Goal: Information Seeking & Learning: Check status

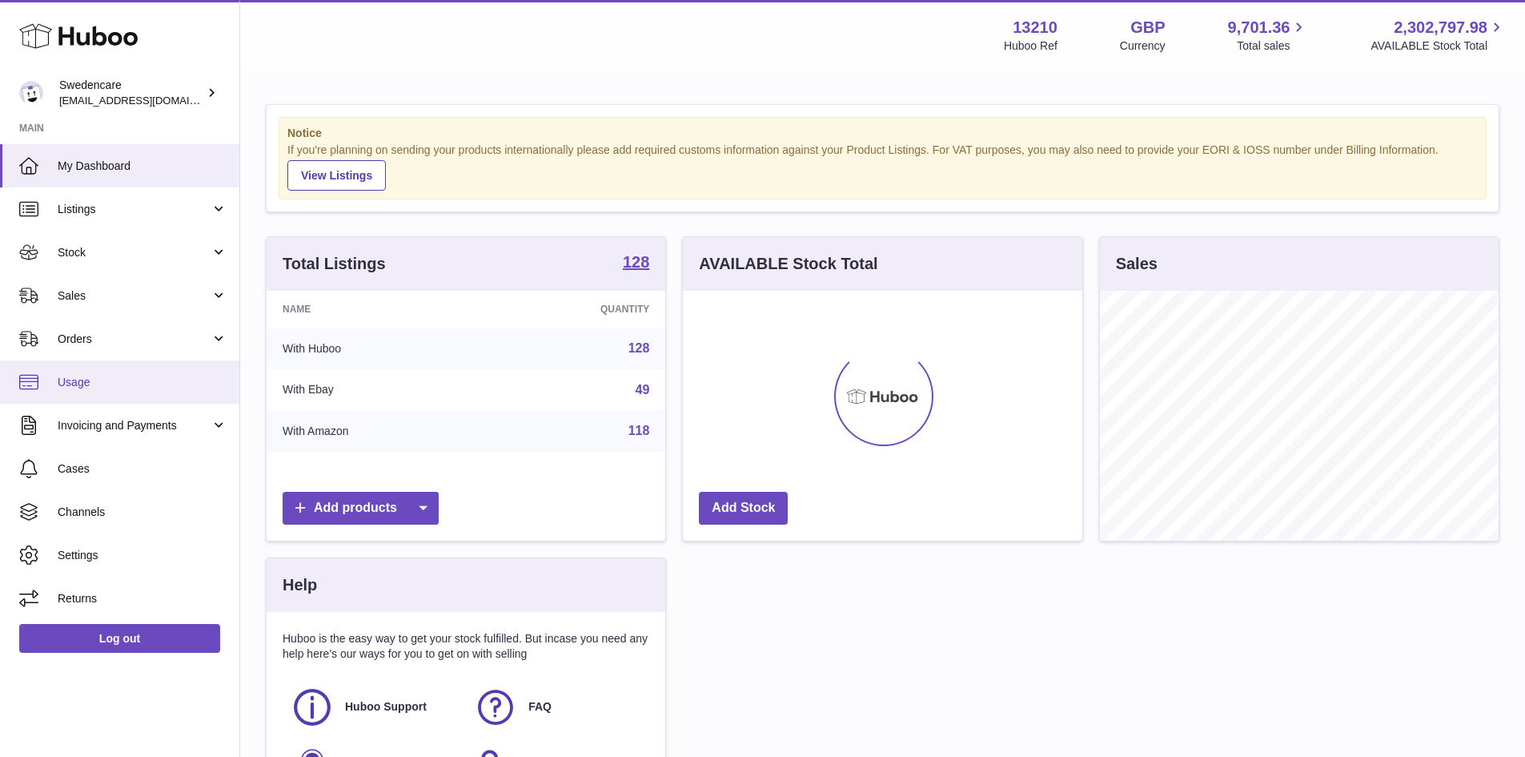
scroll to position [250, 399]
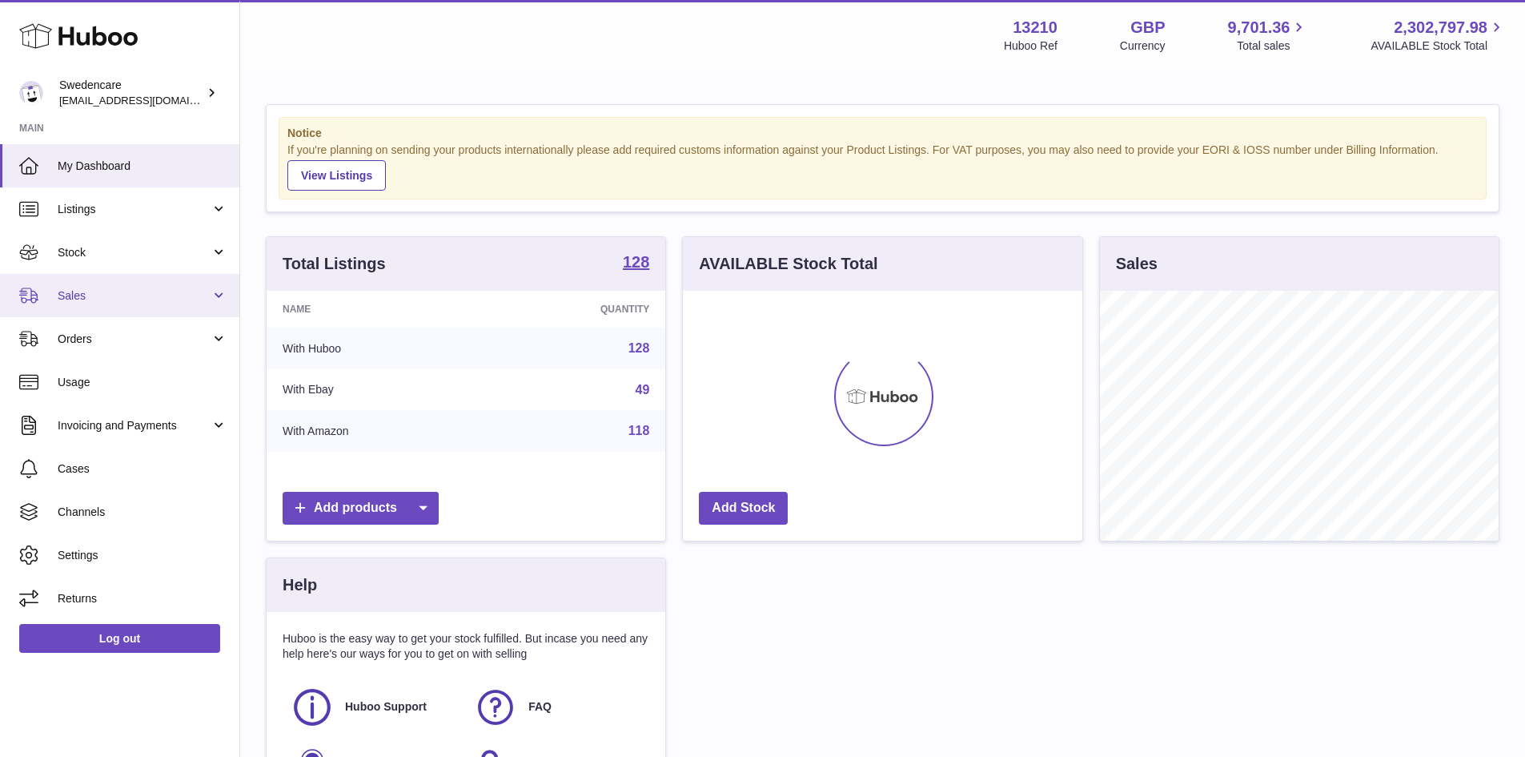
click at [128, 283] on link "Sales" at bounding box center [119, 295] width 239 height 43
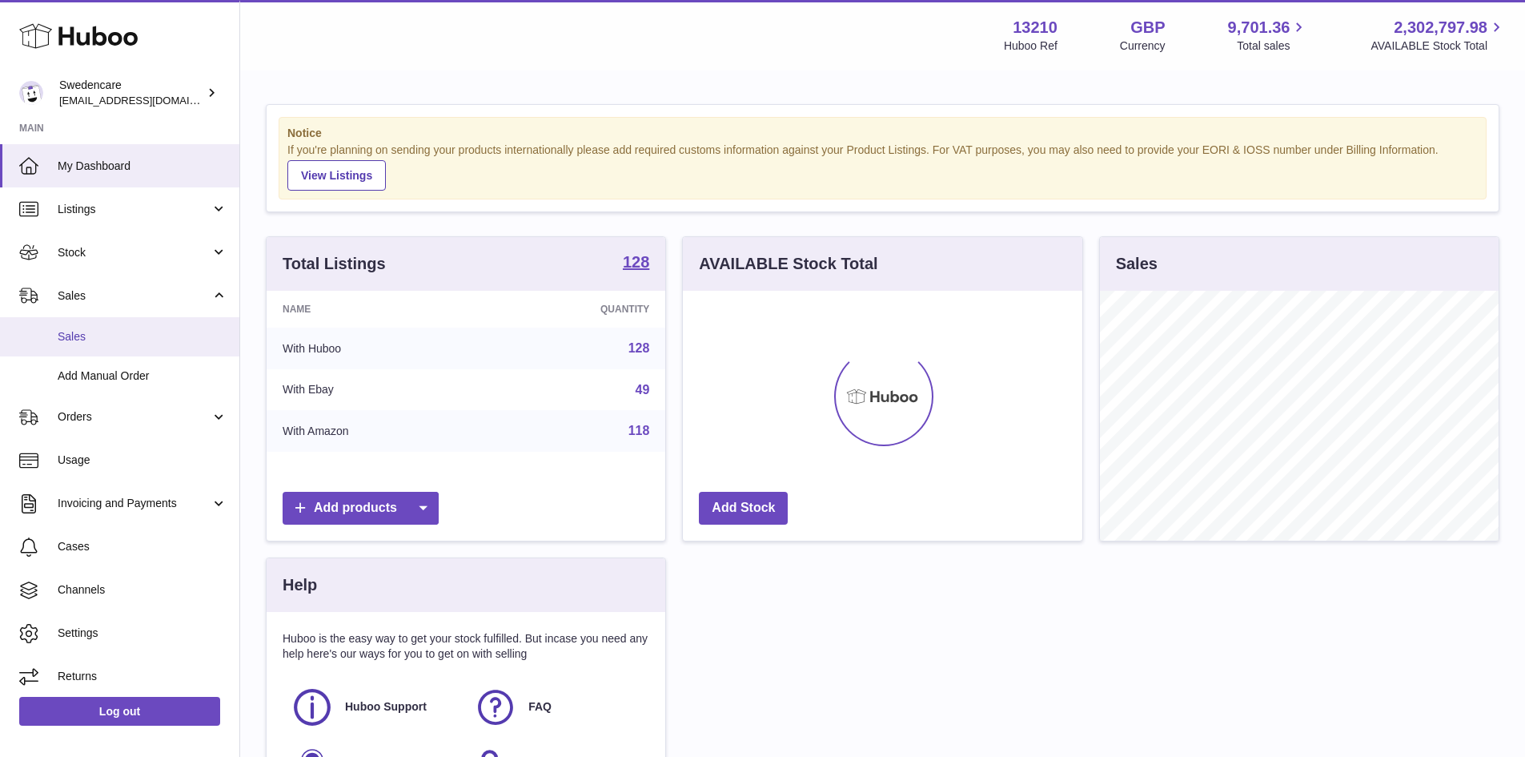
click at [130, 320] on link "Sales" at bounding box center [119, 336] width 239 height 39
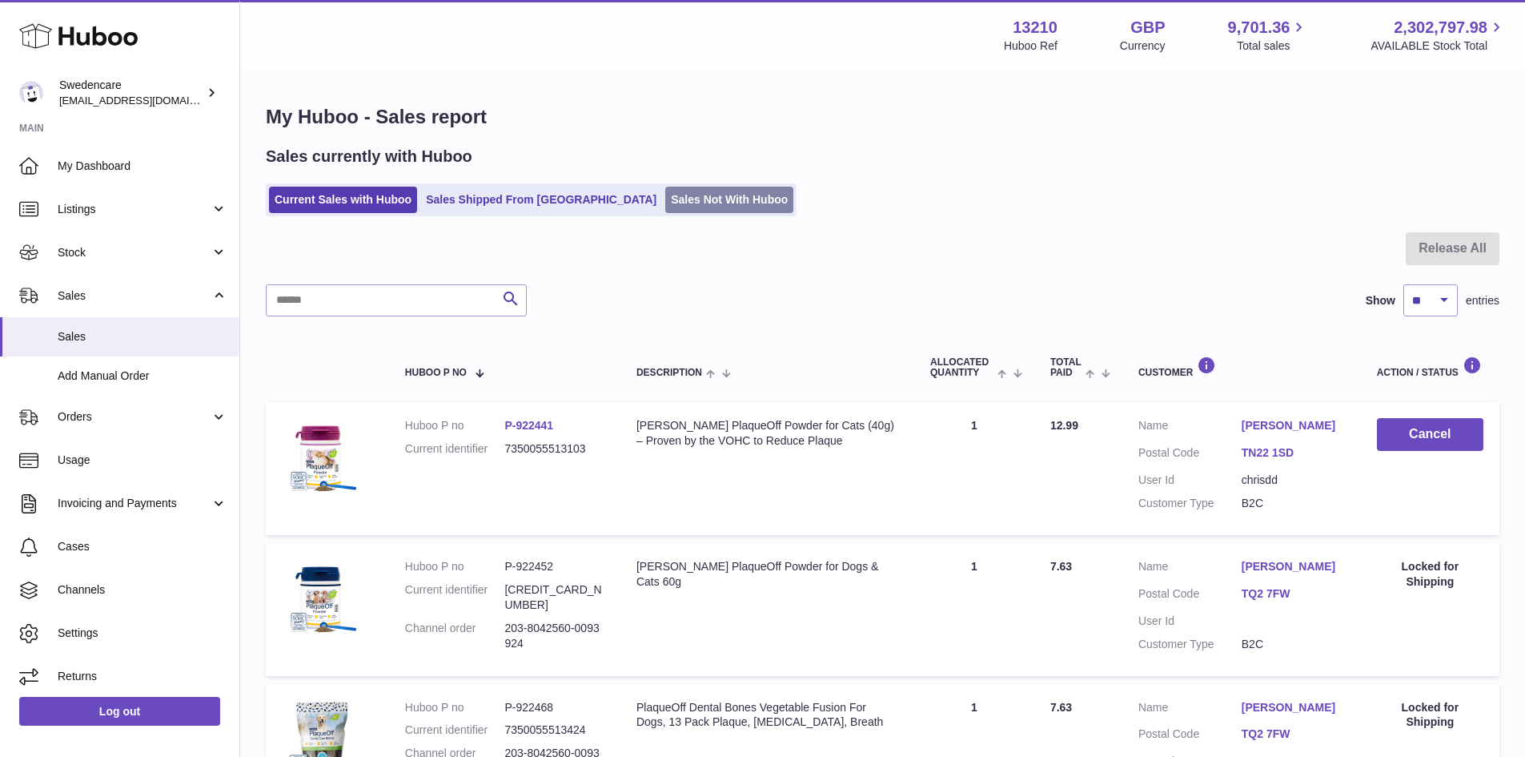
click at [665, 187] on link "Sales Not With Huboo" at bounding box center [729, 200] width 128 height 26
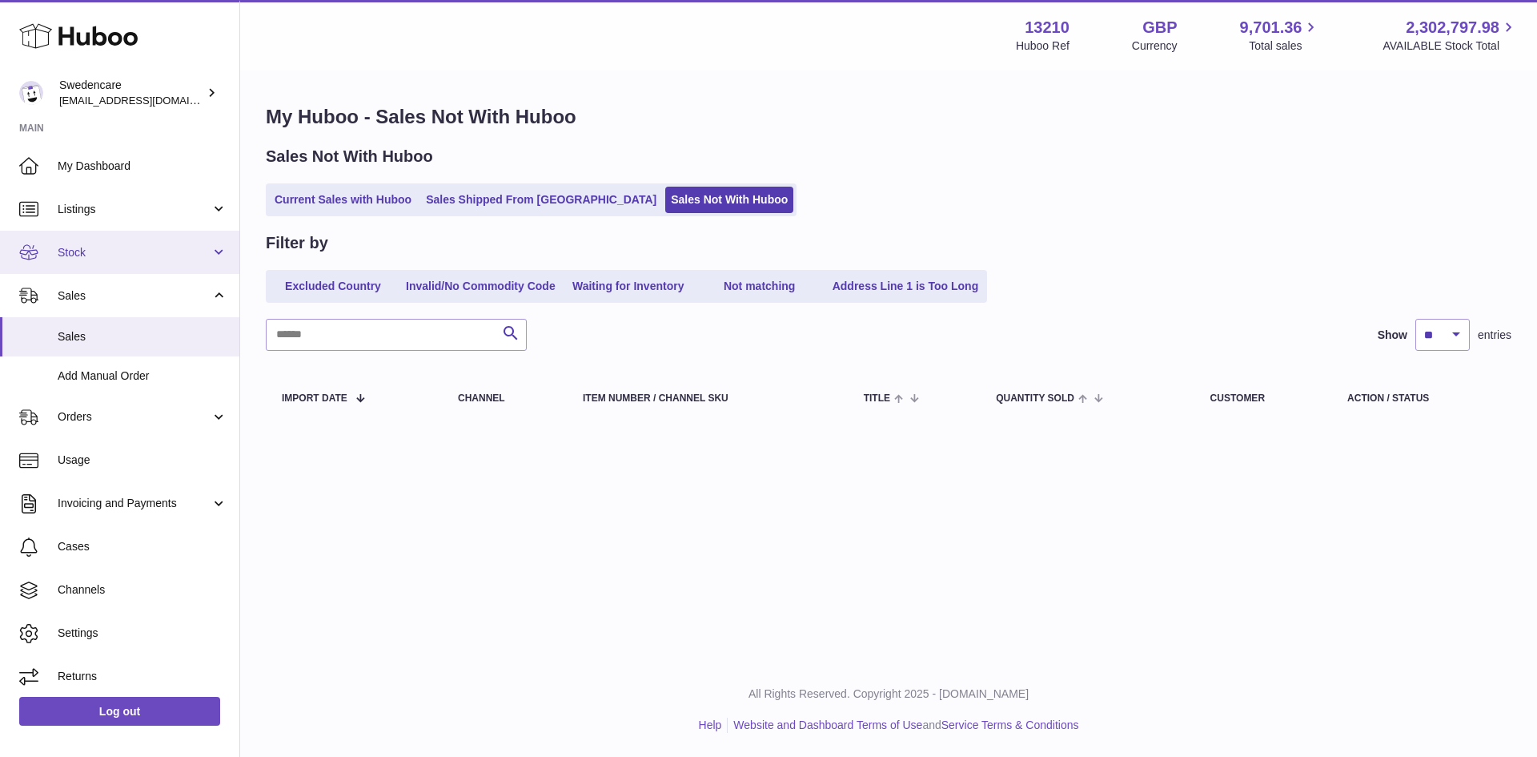
click at [176, 263] on link "Stock" at bounding box center [119, 252] width 239 height 43
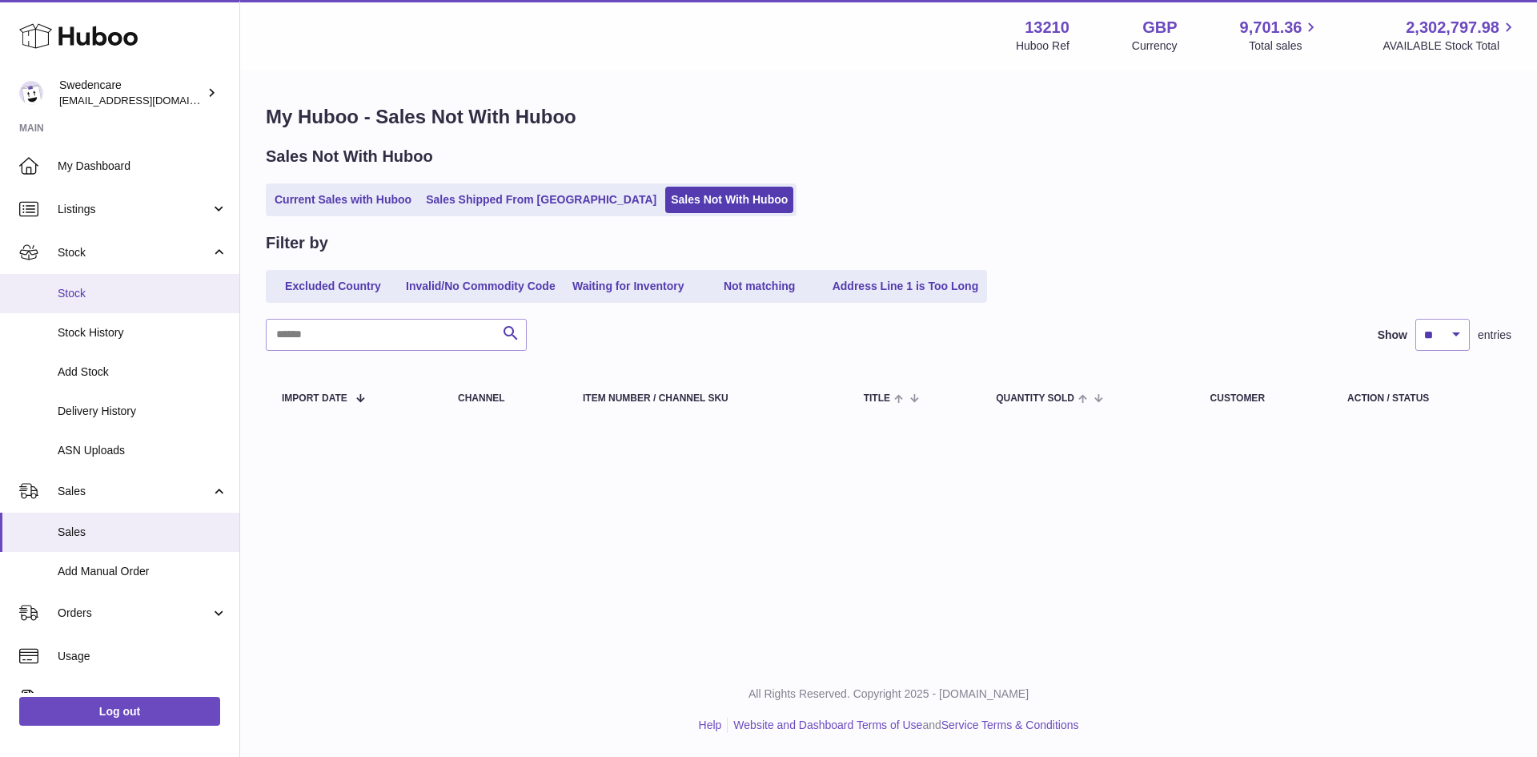
click at [165, 302] on link "Stock" at bounding box center [119, 293] width 239 height 39
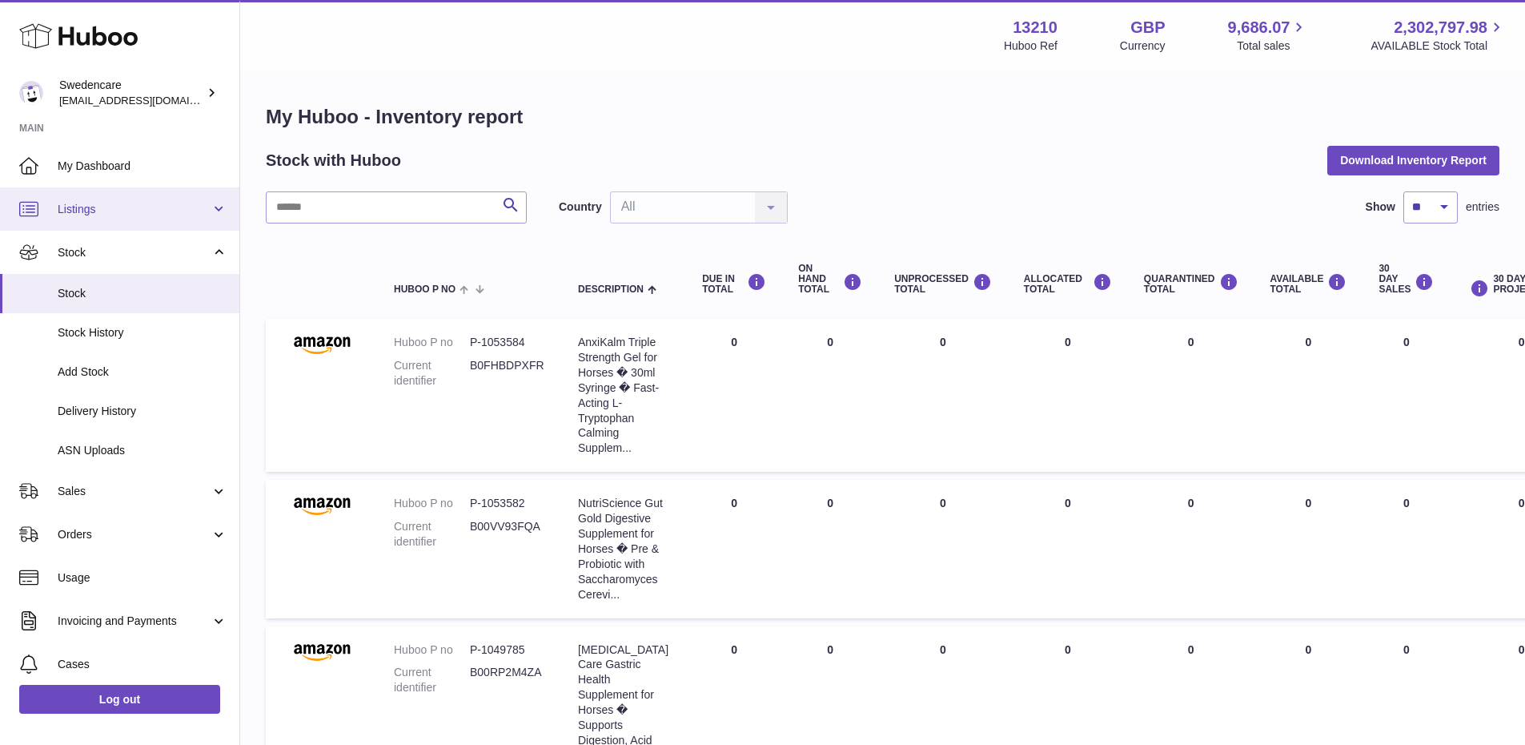
click at [84, 222] on link "Listings" at bounding box center [119, 208] width 239 height 43
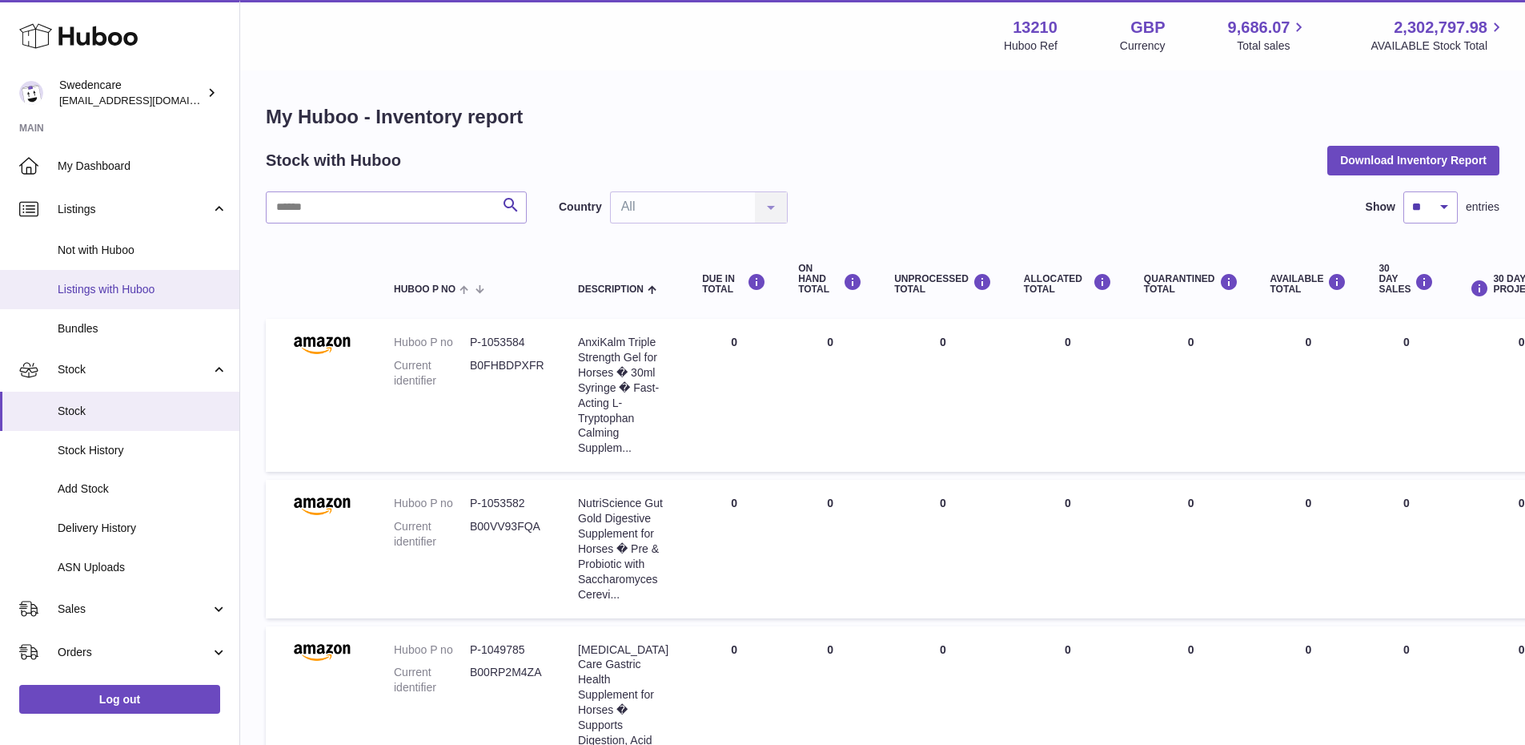
click at [130, 293] on span "Listings with Huboo" at bounding box center [143, 289] width 170 height 15
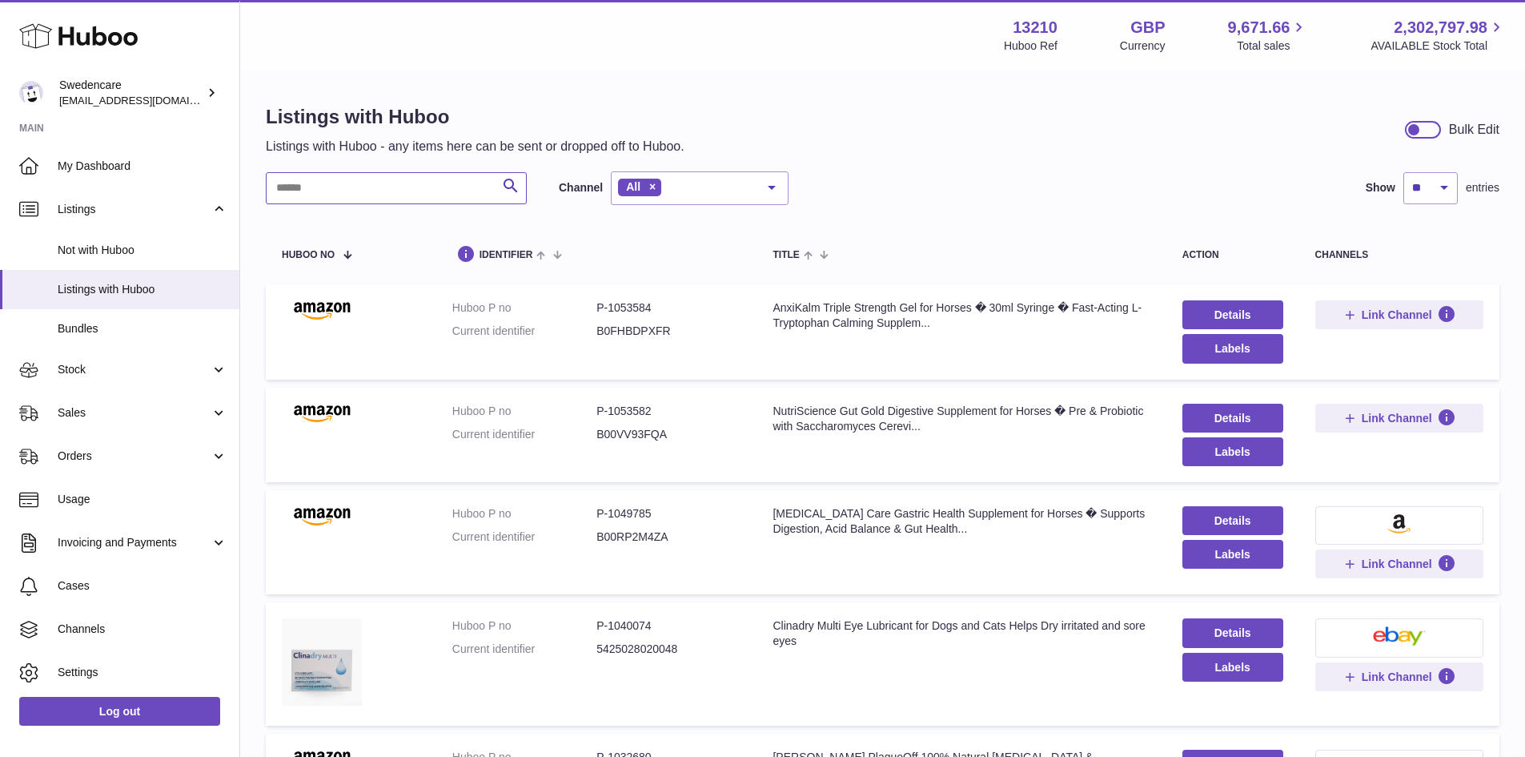
click at [451, 178] on input "text" at bounding box center [396, 188] width 261 height 32
type input "*"
click at [170, 222] on link "Listings" at bounding box center [119, 208] width 239 height 43
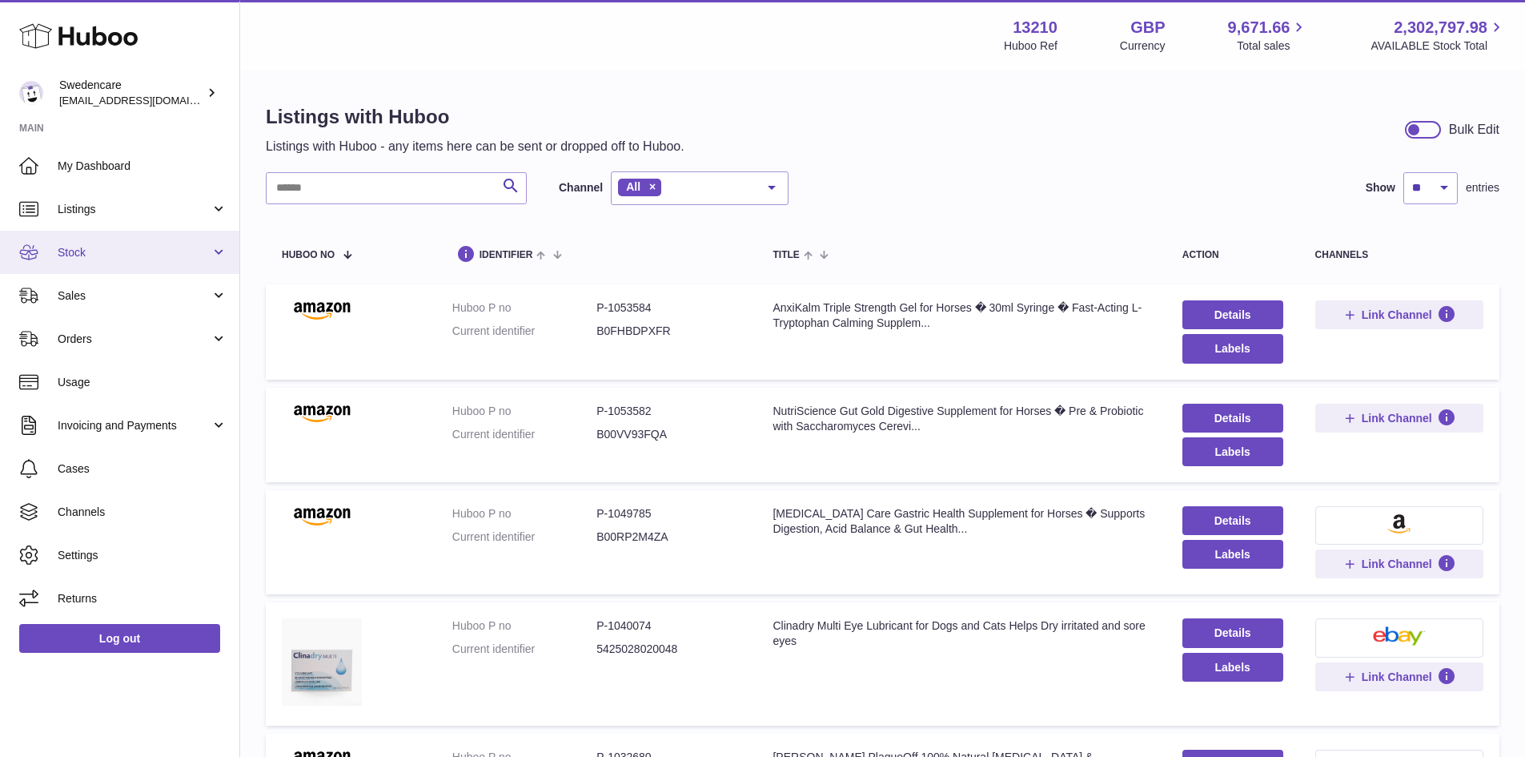
click at [143, 246] on span "Stock" at bounding box center [134, 252] width 153 height 15
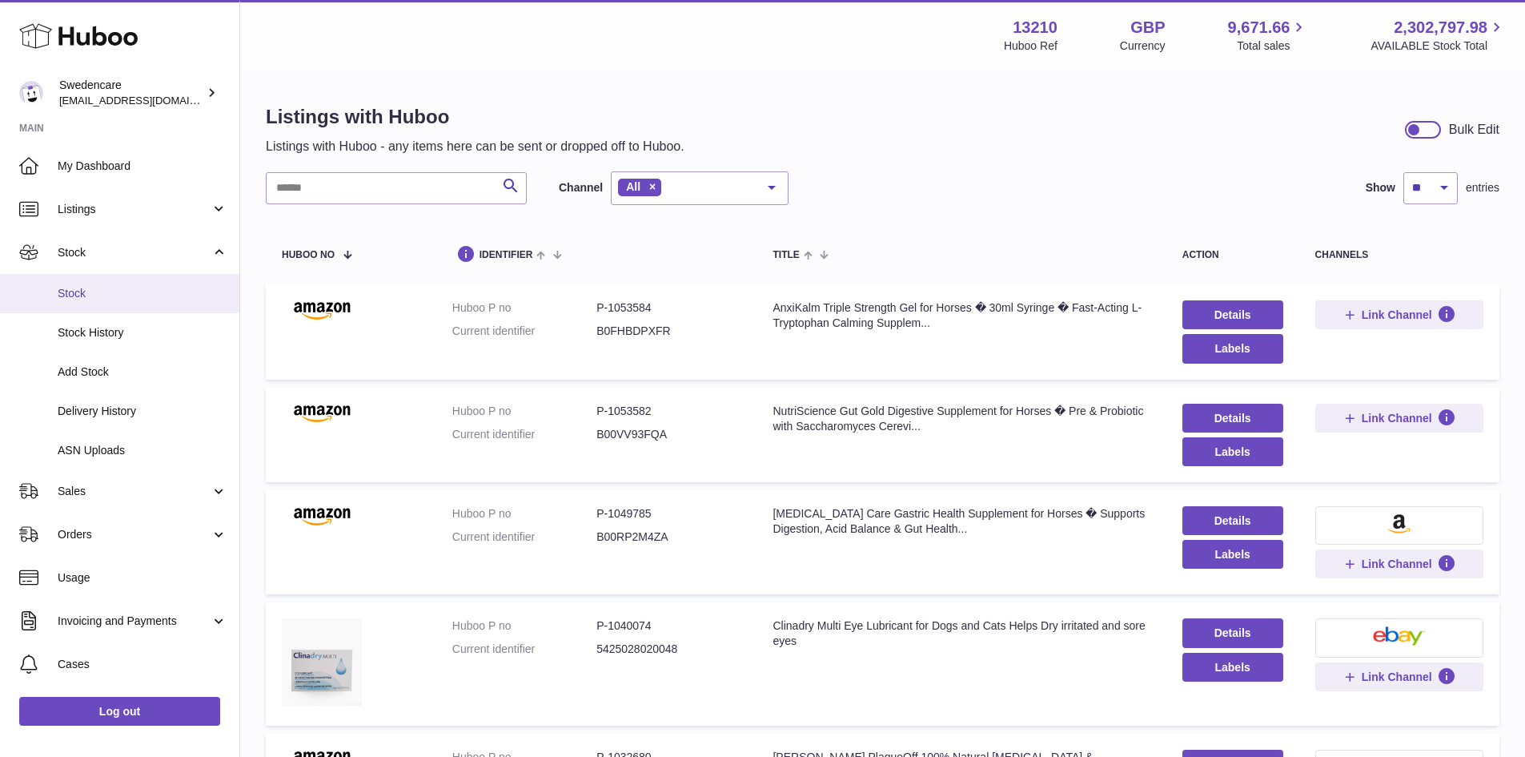
click at [123, 290] on span "Stock" at bounding box center [143, 293] width 170 height 15
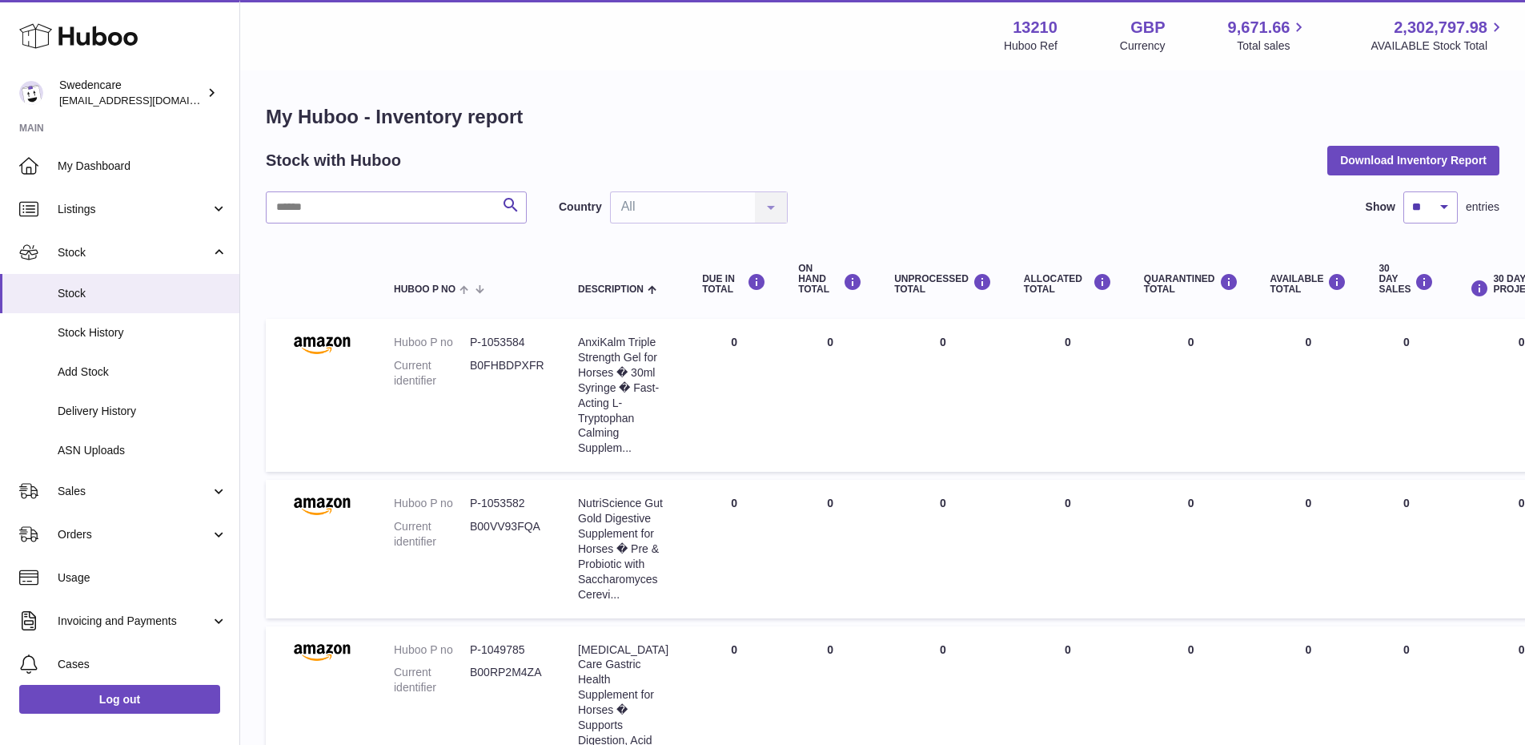
click at [350, 204] on input "text" at bounding box center [396, 207] width 261 height 32
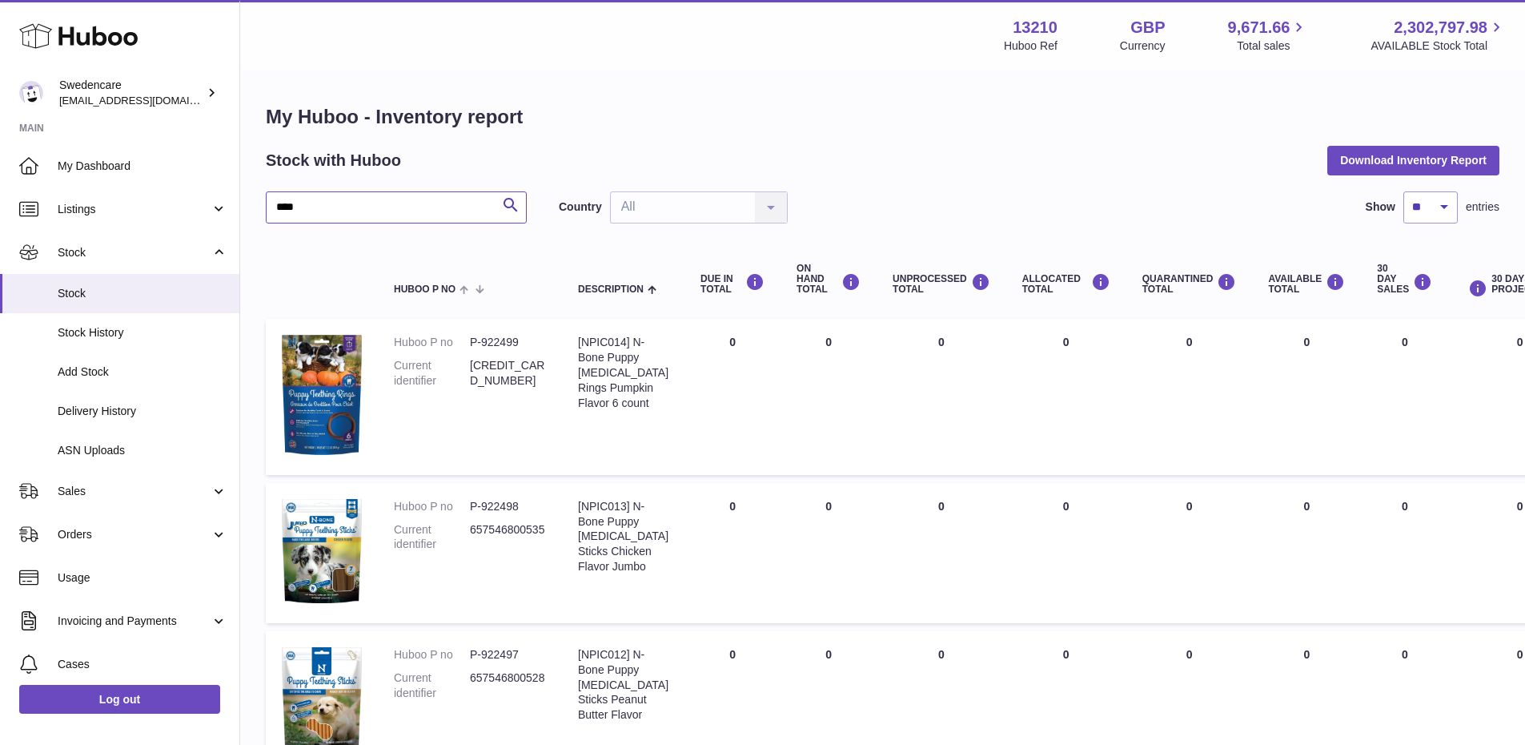
click at [338, 195] on input "****" at bounding box center [396, 207] width 261 height 32
type input "******"
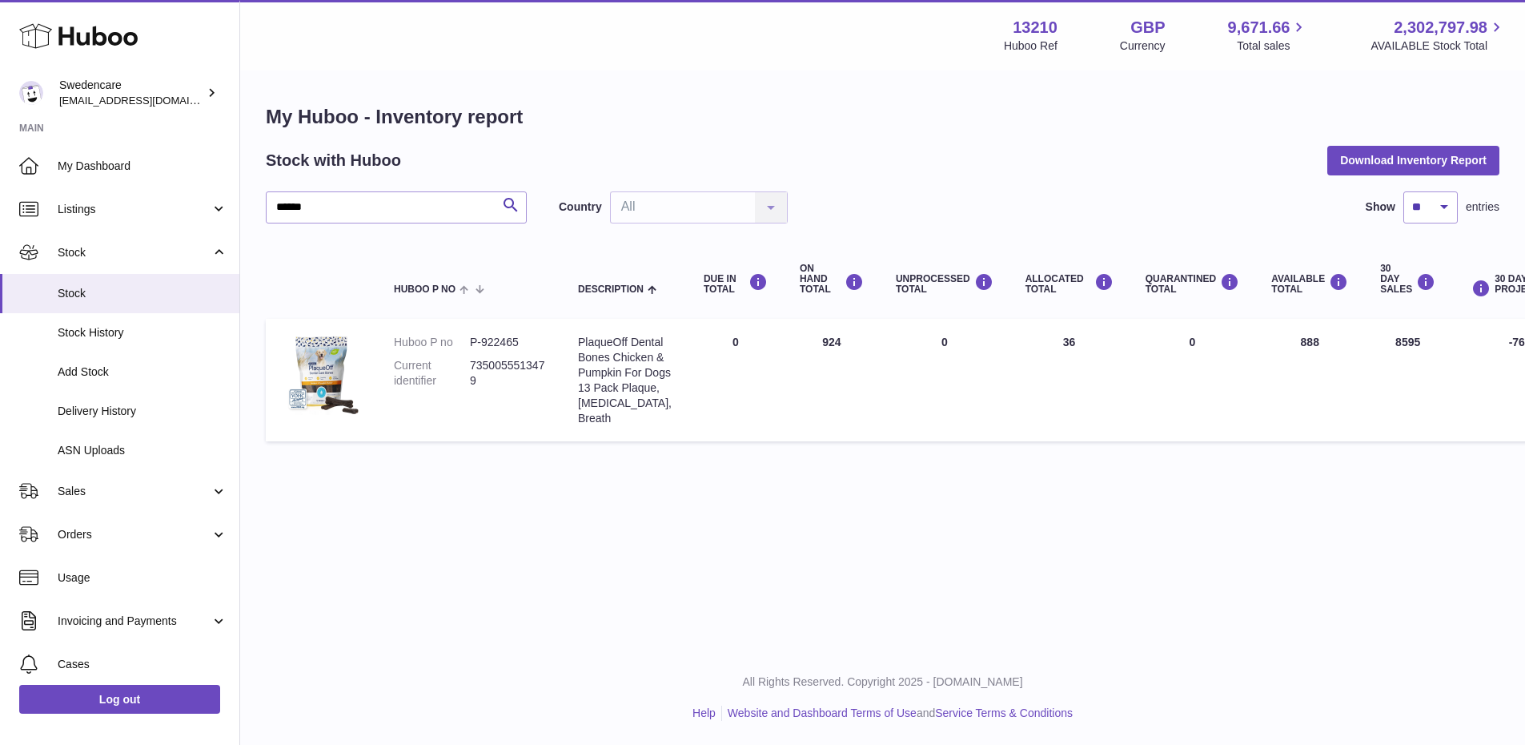
click at [822, 74] on div "My Huboo - Inventory report Stock with Huboo Download Inventory Report ****** S…" at bounding box center [882, 276] width 1285 height 409
